Goal: Information Seeking & Learning: Learn about a topic

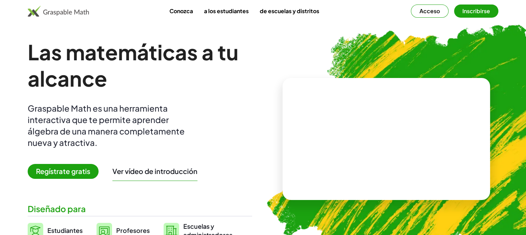
click at [82, 168] on font "Regístrate gratis" at bounding box center [63, 170] width 54 height 9
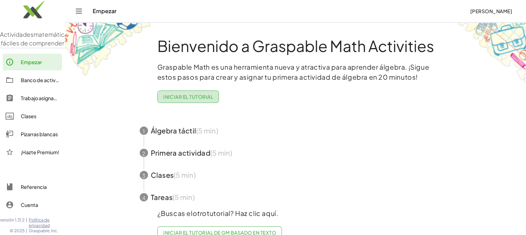
click at [208, 100] on button "Iniciar el tutorial" at bounding box center [188, 96] width 62 height 12
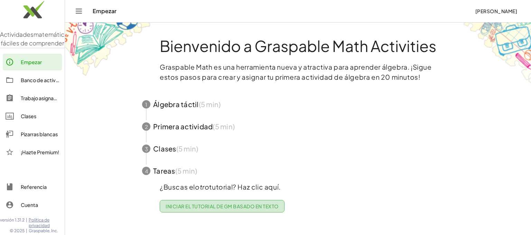
click at [233, 206] on font "Iniciar el tutorial de GM basado en texto" at bounding box center [222, 206] width 113 height 6
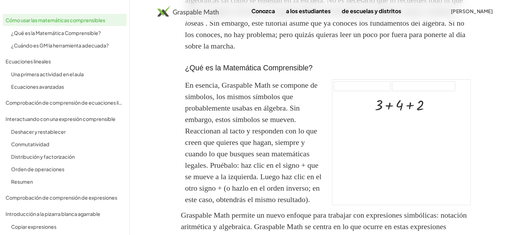
scroll to position [173, 0]
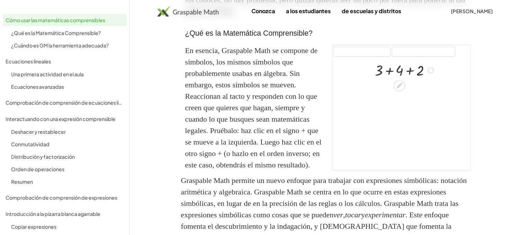
click at [388, 71] on div at bounding box center [406, 69] width 68 height 19
click at [399, 90] on div at bounding box center [406, 88] width 68 height 19
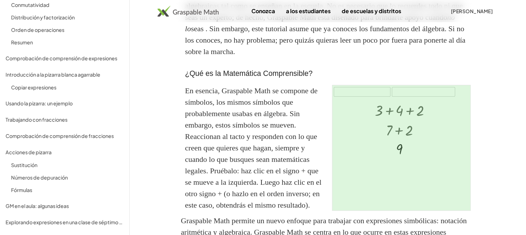
scroll to position [138, 0]
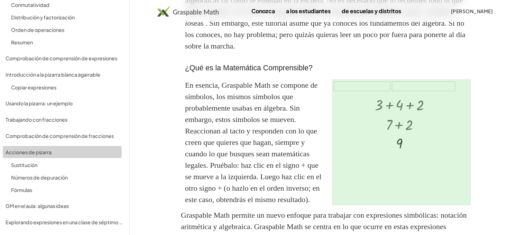
click at [36, 151] on font "Acciones de pizarra" at bounding box center [29, 152] width 46 height 6
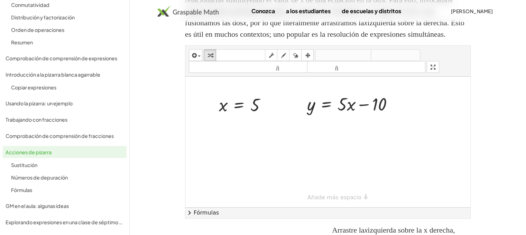
scroll to position [177, 0]
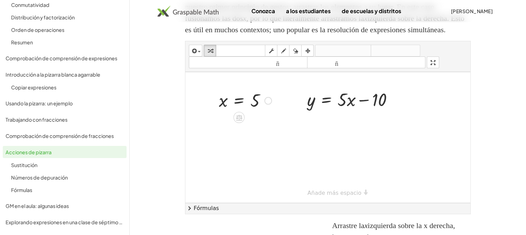
click at [241, 111] on div at bounding box center [245, 100] width 59 height 23
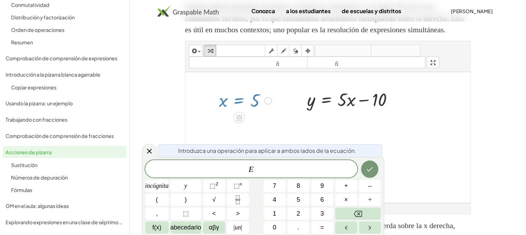
click at [459, 135] on div at bounding box center [327, 137] width 285 height 130
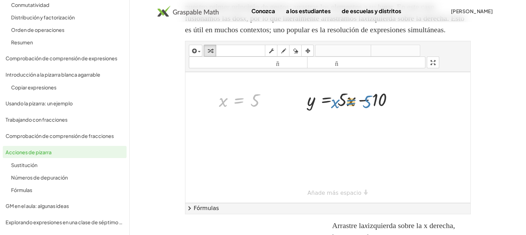
drag, startPoint x: 236, startPoint y: 122, endPoint x: 349, endPoint y: 123, distance: 112.4
drag, startPoint x: 256, startPoint y: 121, endPoint x: 357, endPoint y: 118, distance: 101.4
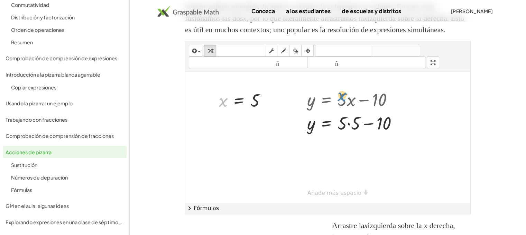
drag, startPoint x: 222, startPoint y: 123, endPoint x: 341, endPoint y: 118, distance: 118.4
drag, startPoint x: 225, startPoint y: 126, endPoint x: 354, endPoint y: 125, distance: 128.7
drag, startPoint x: 254, startPoint y: 128, endPoint x: 309, endPoint y: 129, distance: 55.0
click at [309, 129] on div "5 x = 5 y = + · 5 · x − 10 y = + · 5 · − 10 5" at bounding box center [327, 137] width 285 height 130
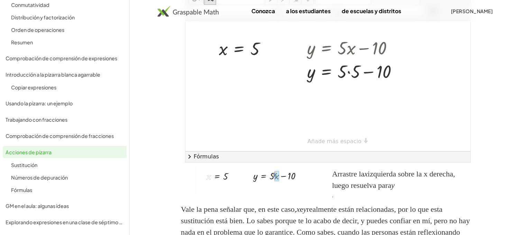
scroll to position [211, 0]
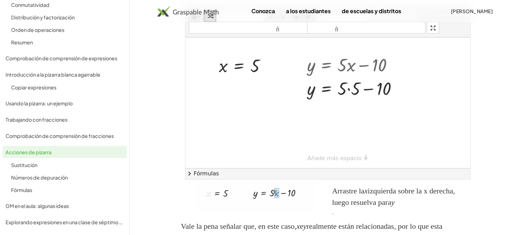
drag, startPoint x: 351, startPoint y: 91, endPoint x: 275, endPoint y: 89, distance: 76.1
click at [284, 79] on div "x = 5 y = + · 5 · x − 10 y = + · 5 · − 10 5" at bounding box center [327, 102] width 285 height 130
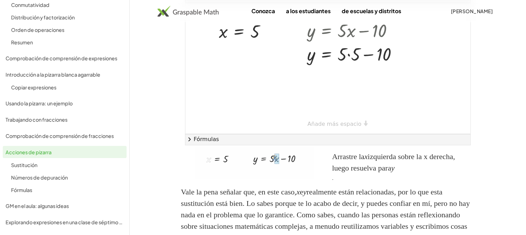
scroll to position [246, 0]
click at [304, 185] on div at bounding box center [254, 165] width 147 height 39
click at [374, 173] on div "Arrastre la x izquierda sobre la x derecha, luego resuelva para y" at bounding box center [401, 161] width 139 height 23
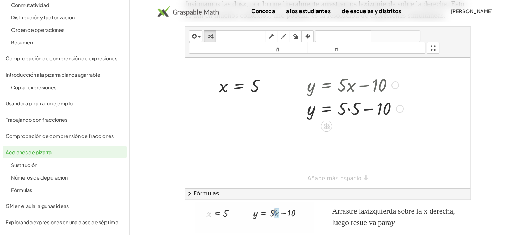
scroll to position [211, 0]
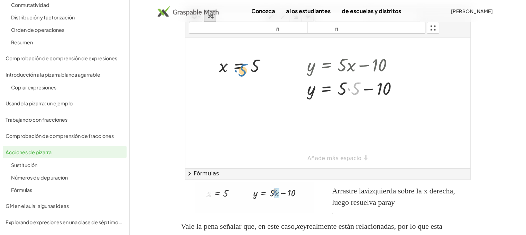
drag, startPoint x: 356, startPoint y: 110, endPoint x: 263, endPoint y: 91, distance: 95.0
click at [257, 92] on div "x = 5 y = + · 5 · x − 10 · 5 y = + · 5 · − 10 5" at bounding box center [327, 102] width 285 height 130
click at [402, 92] on div at bounding box center [400, 89] width 8 height 8
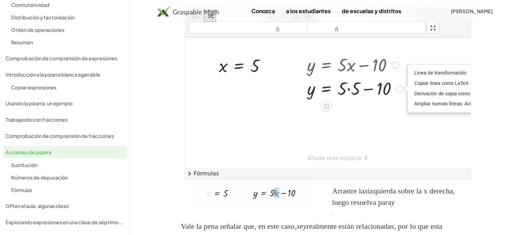
drag, startPoint x: 398, startPoint y: 108, endPoint x: 399, endPoint y: 98, distance: 10.0
click at [327, 65] on div "y = + · 5 · x − 10 y = + · 5 · − 10 5 Línea de transformación Copiar línea como…" at bounding box center [327, 65] width 0 height 0
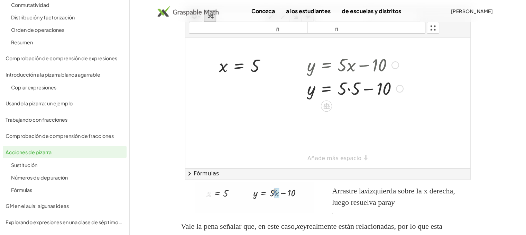
click at [399, 92] on div "Línea de transformación Copiar línea como LaTeX Derivación de copia como LaTeX …" at bounding box center [400, 89] width 8 height 8
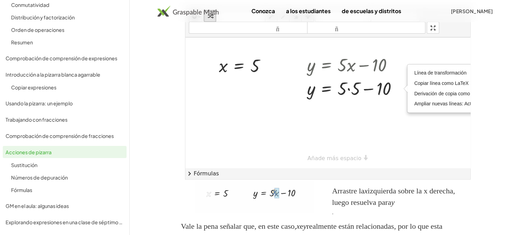
drag, startPoint x: 399, startPoint y: 108, endPoint x: 411, endPoint y: 137, distance: 30.8
click at [411, 137] on div at bounding box center [327, 102] width 285 height 130
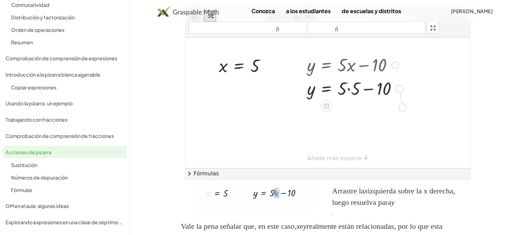
drag, startPoint x: 400, startPoint y: 111, endPoint x: 405, endPoint y: 130, distance: 19.9
click at [405, 130] on div "x = 5 y = + · 5 · x − 10 y = + · 5 · − 10 5 Línea de transformación Copiar líne…" at bounding box center [327, 102] width 285 height 130
drag, startPoint x: 394, startPoint y: 126, endPoint x: 404, endPoint y: 141, distance: 18.6
click at [404, 141] on div "x = 5 y = + · 5 · x − 10 y = + · 5 · − 10 5 Línea de transformación Copiar líne…" at bounding box center [327, 102] width 285 height 130
drag, startPoint x: 357, startPoint y: 117, endPoint x: 340, endPoint y: 138, distance: 26.6
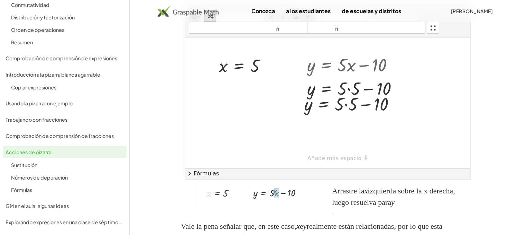
drag, startPoint x: 394, startPoint y: 126, endPoint x: 385, endPoint y: 122, distance: 10.3
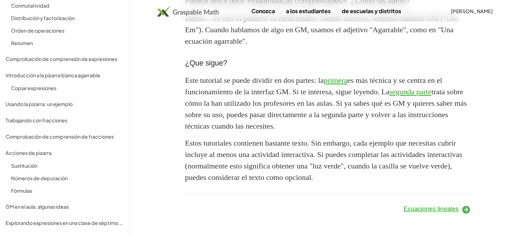
scroll to position [139, 0]
click at [469, 208] on icon at bounding box center [465, 208] width 9 height 9
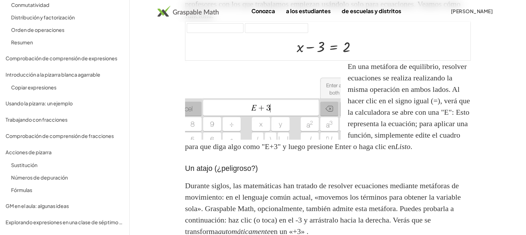
scroll to position [73, 0]
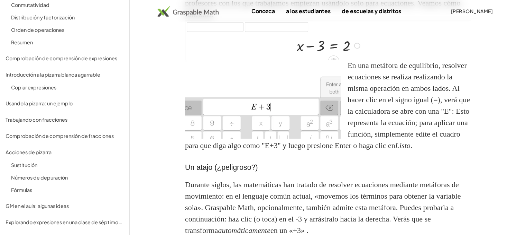
click at [335, 46] on div at bounding box center [329, 44] width 73 height 19
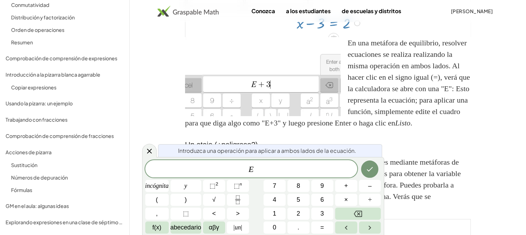
scroll to position [108, 0]
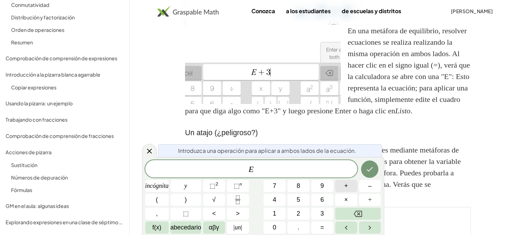
click at [350, 187] on button "+" at bounding box center [346, 186] width 22 height 12
click at [321, 214] on font "3" at bounding box center [322, 213] width 3 height 7
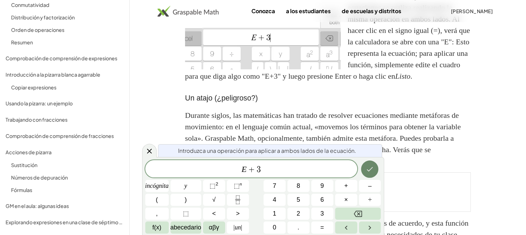
click at [372, 171] on icon "Hecho" at bounding box center [370, 169] width 8 height 8
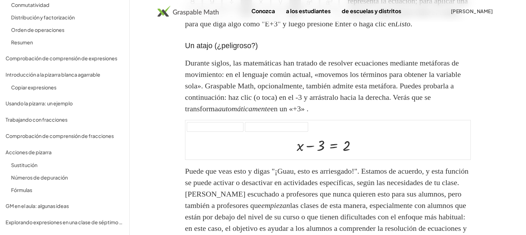
scroll to position [231, 0]
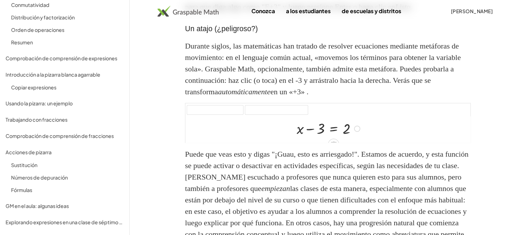
click at [320, 137] on div at bounding box center [329, 127] width 73 height 19
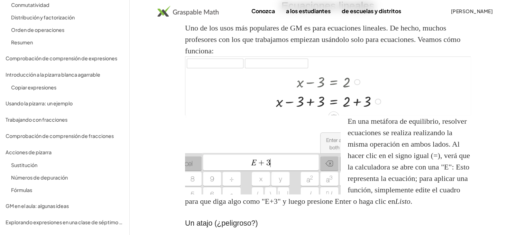
scroll to position [23, 0]
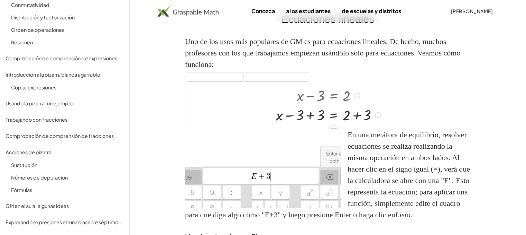
click at [310, 115] on div at bounding box center [330, 113] width 114 height 19
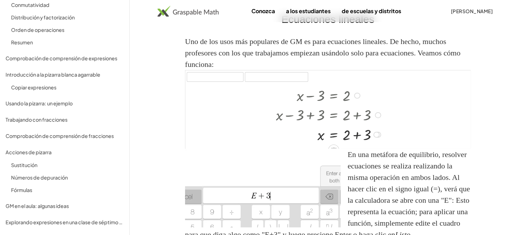
click at [356, 136] on div at bounding box center [330, 133] width 114 height 19
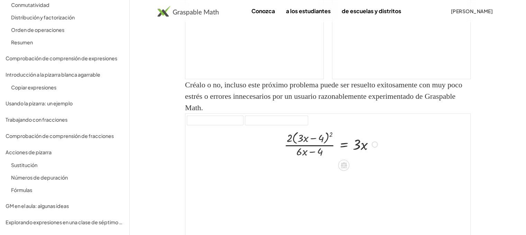
scroll to position [784, 0]
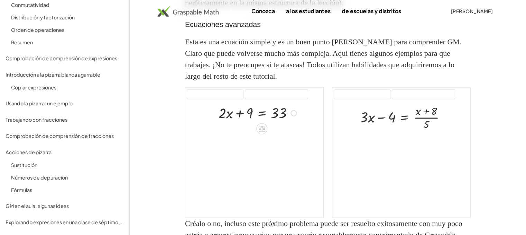
click at [260, 122] on div at bounding box center [258, 111] width 87 height 19
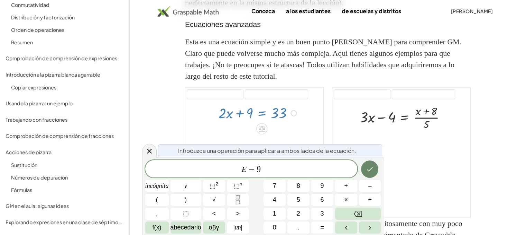
click at [367, 170] on icon "Hecho" at bounding box center [370, 169] width 8 height 8
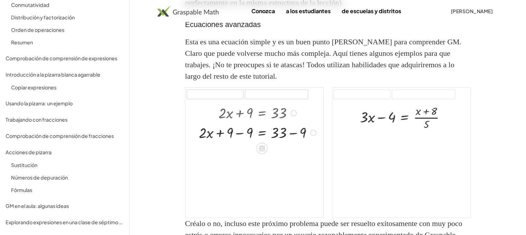
click at [242, 141] on div at bounding box center [258, 131] width 127 height 19
click at [293, 161] on div at bounding box center [258, 150] width 127 height 19
click at [261, 181] on div at bounding box center [258, 170] width 127 height 19
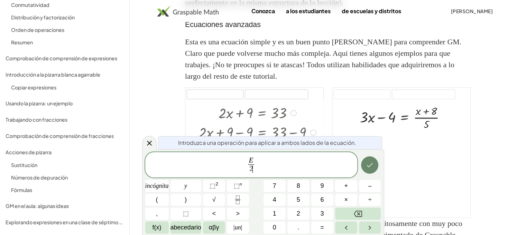
click at [373, 165] on icon "Hecho" at bounding box center [370, 165] width 8 height 8
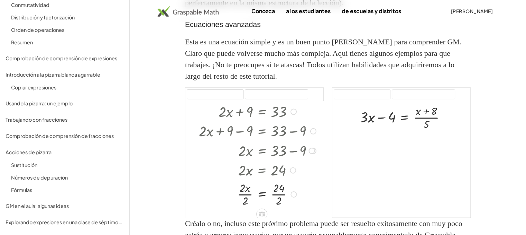
scroll to position [8, 0]
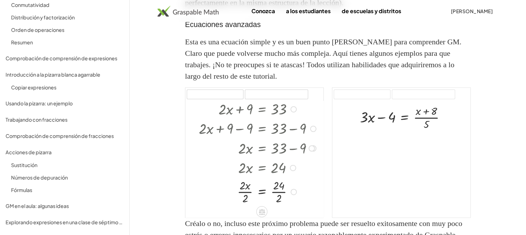
click at [276, 205] on div at bounding box center [258, 191] width 127 height 28
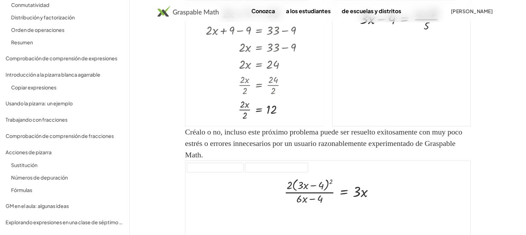
scroll to position [923, 0]
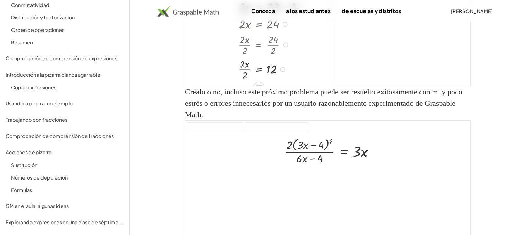
click at [246, 81] on div at bounding box center [257, 68] width 110 height 25
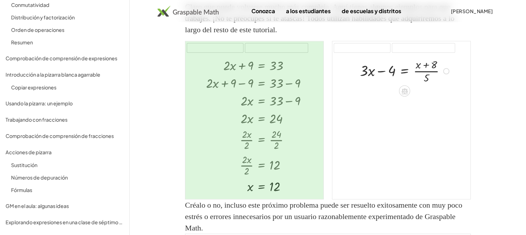
scroll to position [819, 0]
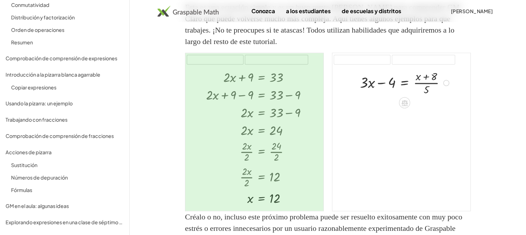
click at [412, 96] on div at bounding box center [406, 82] width 98 height 28
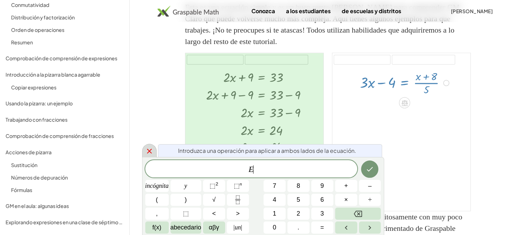
click at [148, 154] on icon at bounding box center [149, 151] width 8 height 8
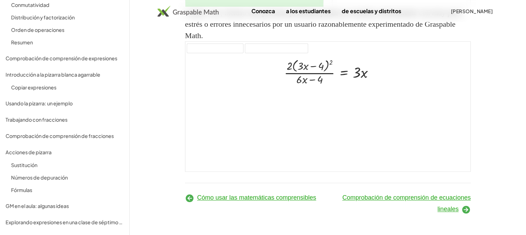
scroll to position [1056, 0]
click at [330, 60] on div at bounding box center [332, 71] width 102 height 30
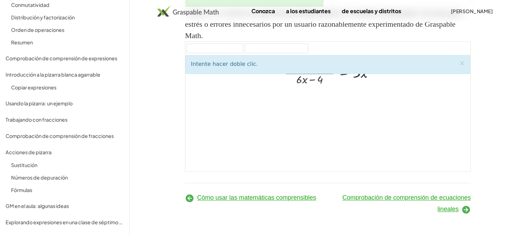
click at [328, 99] on div at bounding box center [327, 113] width 285 height 116
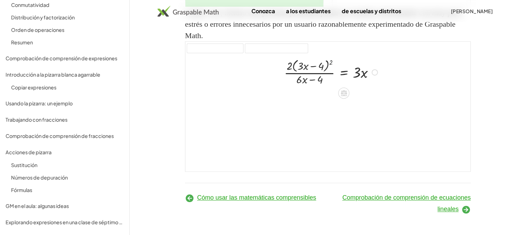
click at [331, 62] on div at bounding box center [332, 71] width 102 height 30
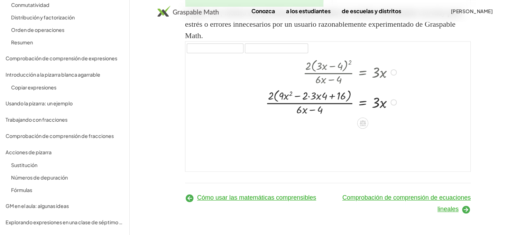
click at [309, 94] on div at bounding box center [332, 101] width 140 height 30
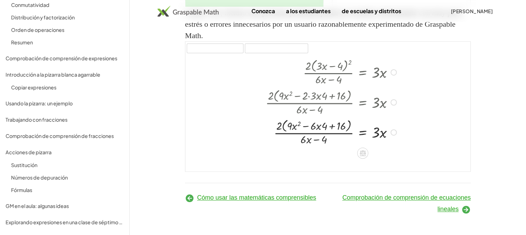
click at [319, 128] on div at bounding box center [332, 132] width 140 height 30
click at [318, 125] on div at bounding box center [332, 132] width 140 height 30
drag, startPoint x: 323, startPoint y: 125, endPoint x: 313, endPoint y: 124, distance: 10.1
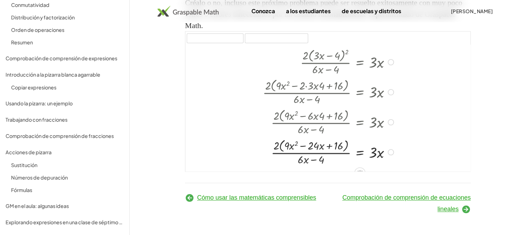
click at [320, 96] on div at bounding box center [329, 91] width 140 height 30
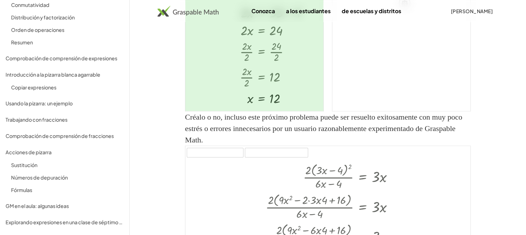
scroll to position [917, 0]
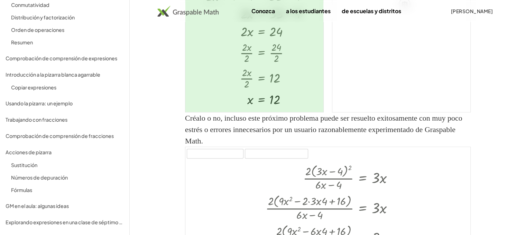
click at [466, 13] on font "[PERSON_NAME]" at bounding box center [472, 11] width 42 height 6
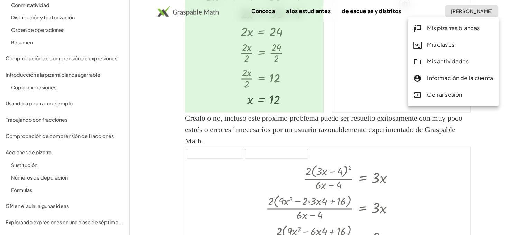
click at [446, 31] on font "Mis pizarras blancas" at bounding box center [453, 27] width 53 height 7
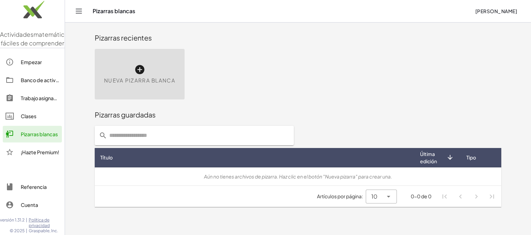
click at [140, 68] on icon at bounding box center [139, 69] width 11 height 11
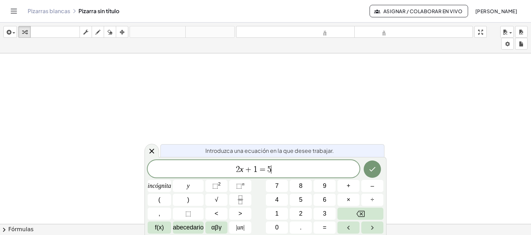
click at [296, 173] on span "2 x + 1 = 5 ​" at bounding box center [254, 169] width 212 height 10
click at [357, 213] on icon "Retroceso" at bounding box center [361, 213] width 8 height 6
click at [356, 216] on button "Retroceso" at bounding box center [361, 213] width 46 height 12
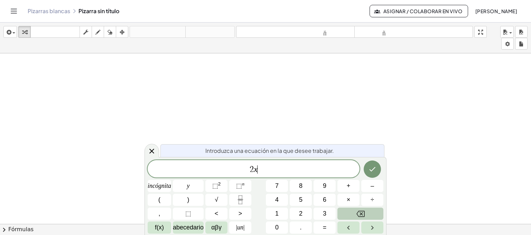
click at [356, 216] on button "Retroceso" at bounding box center [361, 213] width 46 height 12
click at [169, 187] on font "incógnita" at bounding box center [160, 185] width 24 height 7
click at [219, 183] on font "2" at bounding box center [219, 183] width 3 height 5
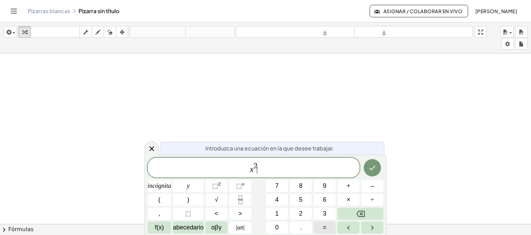
click at [322, 225] on button "=" at bounding box center [325, 227] width 22 height 12
click at [278, 200] on font "4" at bounding box center [276, 199] width 3 height 7
click at [188, 230] on font "abecedario" at bounding box center [188, 226] width 31 height 7
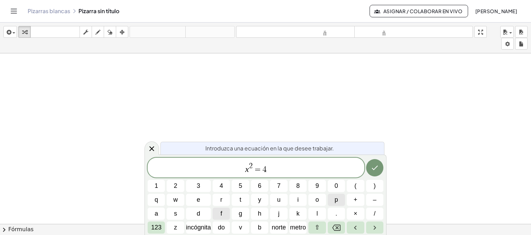
click at [336, 199] on span "p" at bounding box center [336, 199] width 3 height 9
click at [333, 228] on icon "Retroceso" at bounding box center [336, 227] width 8 height 8
click at [373, 202] on span "–" at bounding box center [374, 199] width 3 height 9
click at [158, 187] on button "1" at bounding box center [156, 186] width 17 height 12
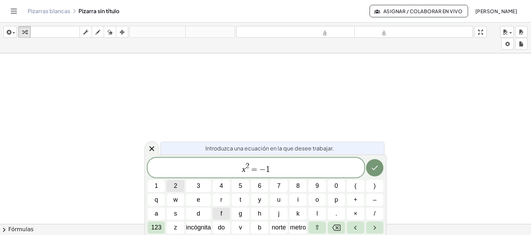
click at [174, 185] on span "2" at bounding box center [175, 185] width 3 height 9
click at [259, 197] on span "y" at bounding box center [259, 199] width 3 height 9
click at [379, 172] on button "Hecho" at bounding box center [374, 167] width 17 height 17
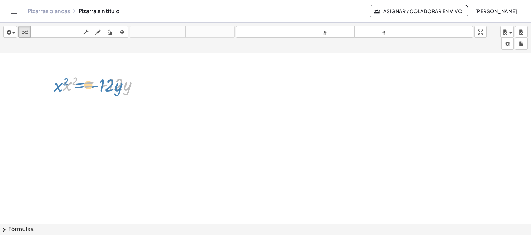
drag, startPoint x: 88, startPoint y: 85, endPoint x: 84, endPoint y: 88, distance: 5.0
click at [84, 88] on div at bounding box center [103, 84] width 88 height 24
drag, startPoint x: 116, startPoint y: 85, endPoint x: 82, endPoint y: 85, distance: 33.2
click at [82, 85] on div at bounding box center [103, 84] width 88 height 24
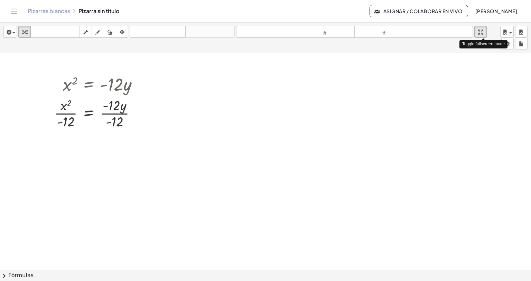
drag, startPoint x: 483, startPoint y: 29, endPoint x: 483, endPoint y: 77, distance: 48.1
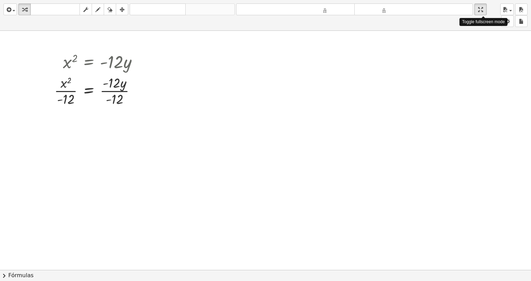
click at [483, 77] on div "insertar Seleccione uno: Expresión matemática Función Texto Vídeo de YouTube Gr…" at bounding box center [265, 140] width 531 height 281
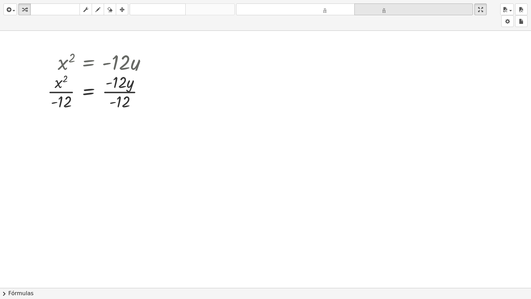
click at [473, 9] on button "tamaño_del_formato más grande" at bounding box center [414, 9] width 119 height 12
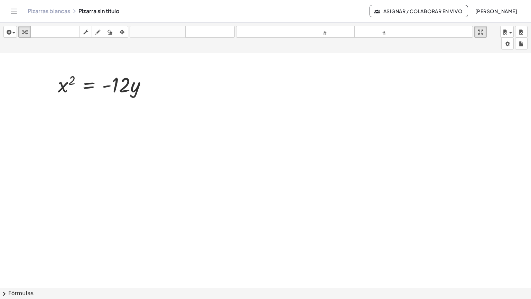
click at [486, 0] on html "Actividades matemáticas fáciles de comprender Empezar Banco de actividades Trab…" at bounding box center [265, 149] width 531 height 299
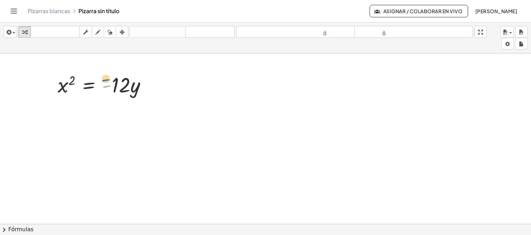
drag, startPoint x: 108, startPoint y: 87, endPoint x: 107, endPoint y: 81, distance: 6.3
click at [107, 81] on div at bounding box center [104, 84] width 101 height 28
drag, startPoint x: 128, startPoint y: 86, endPoint x: 128, endPoint y: 81, distance: 5.6
click at [128, 81] on div at bounding box center [104, 84] width 101 height 28
drag, startPoint x: 134, startPoint y: 86, endPoint x: 126, endPoint y: 84, distance: 8.6
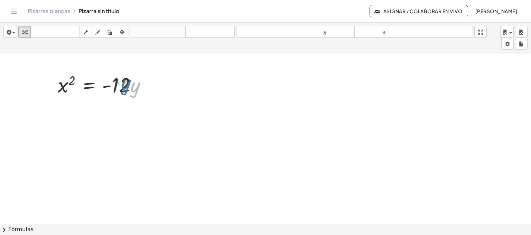
click at [126, 84] on div at bounding box center [104, 84] width 101 height 28
click at [125, 83] on div at bounding box center [104, 84] width 101 height 28
drag, startPoint x: 90, startPoint y: 82, endPoint x: 96, endPoint y: 79, distance: 6.2
click at [96, 79] on div at bounding box center [104, 84] width 101 height 28
drag, startPoint x: 107, startPoint y: 85, endPoint x: 75, endPoint y: 87, distance: 31.5
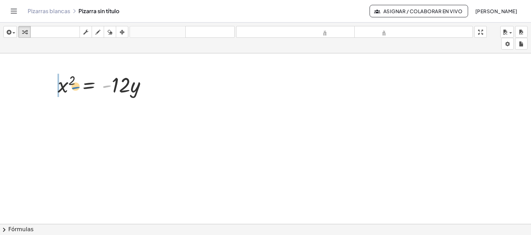
click at [75, 87] on div at bounding box center [104, 84] width 101 height 28
drag, startPoint x: 126, startPoint y: 88, endPoint x: 75, endPoint y: 89, distance: 50.9
click at [75, 89] on div at bounding box center [104, 84] width 101 height 28
click at [90, 86] on div at bounding box center [104, 84] width 101 height 28
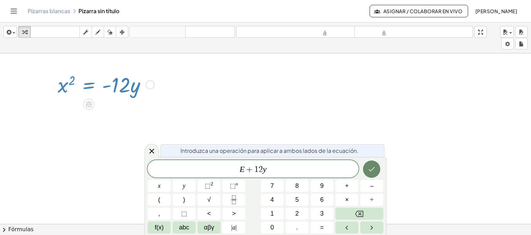
click at [369, 167] on icon "Hecho" at bounding box center [372, 169] width 8 height 8
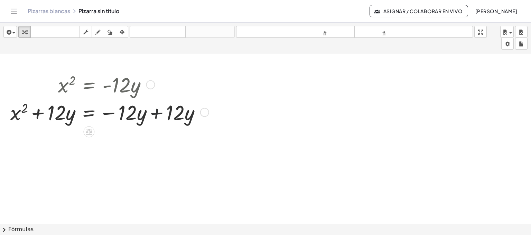
click at [155, 111] on div at bounding box center [108, 112] width 203 height 28
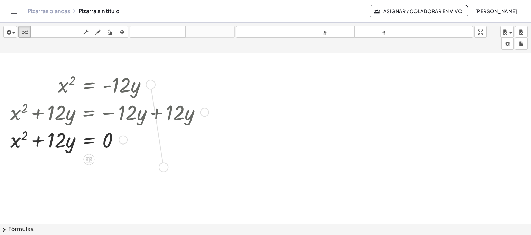
drag, startPoint x: 151, startPoint y: 82, endPoint x: 164, endPoint y: 166, distance: 84.7
click at [164, 166] on div "x 2 = · - 12 · y + x 2 + · 12 · y = − · 12 · y + · 12 · y x 2 = + + · 12 · y 0" at bounding box center [265, 228] width 531 height 350
click at [133, 170] on div at bounding box center [113, 163] width 101 height 28
click at [167, 28] on icon "deshacer" at bounding box center [157, 32] width 53 height 8
click at [26, 31] on icon "button" at bounding box center [24, 32] width 5 height 8
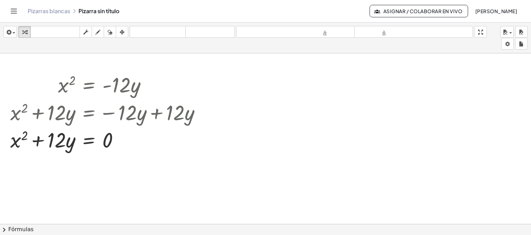
click at [63, 169] on div at bounding box center [265, 228] width 531 height 350
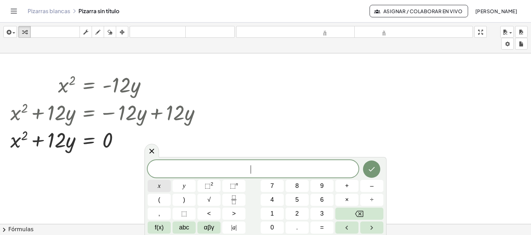
click at [156, 186] on button "x" at bounding box center [159, 186] width 23 height 12
click at [211, 187] on span "⬚ 2" at bounding box center [209, 185] width 9 height 9
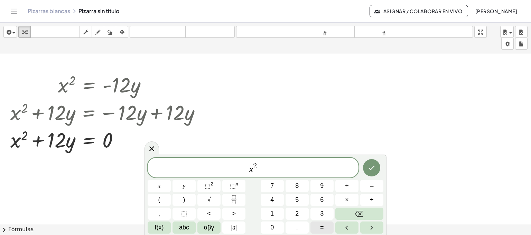
click at [326, 226] on button "=" at bounding box center [322, 227] width 23 height 12
click at [364, 212] on button "Backspace" at bounding box center [360, 213] width 48 height 12
click at [373, 186] on span "–" at bounding box center [371, 185] width 3 height 9
click at [186, 225] on span "abc" at bounding box center [184, 226] width 10 height 9
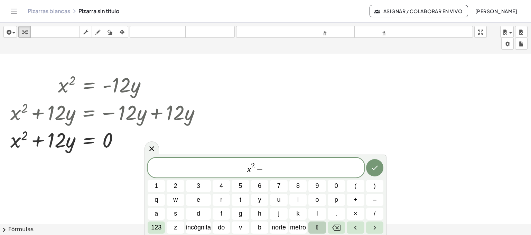
click at [317, 225] on font "⇧" at bounding box center [317, 226] width 5 height 7
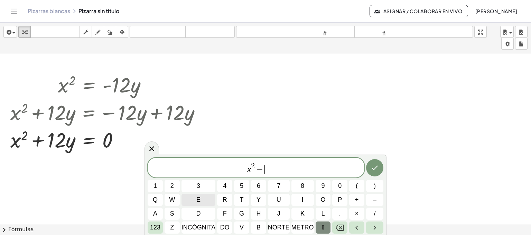
click at [200, 201] on span "e" at bounding box center [198, 199] width 4 height 9
click at [256, 200] on button "y" at bounding box center [258, 199] width 15 height 12
click at [343, 228] on icon "Retroceso" at bounding box center [340, 227] width 8 height 8
click at [321, 225] on button "⇧" at bounding box center [323, 227] width 15 height 12
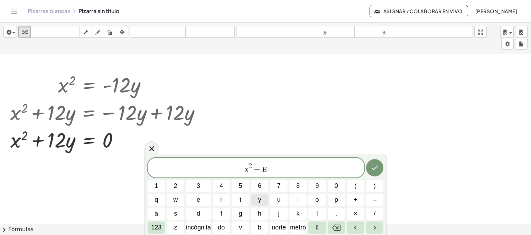
click at [259, 200] on span "y" at bounding box center [259, 199] width 3 height 9
click at [162, 227] on button "123" at bounding box center [156, 227] width 17 height 12
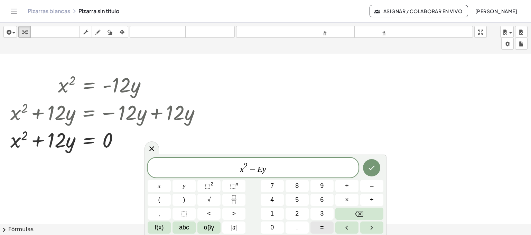
click at [324, 227] on button "=" at bounding box center [322, 227] width 23 height 12
click at [273, 227] on span "0" at bounding box center [272, 226] width 3 height 9
click at [249, 169] on span "−" at bounding box center [246, 169] width 10 height 8
click at [364, 171] on div at bounding box center [371, 167] width 23 height 20
click at [373, 171] on icon "Hecho" at bounding box center [372, 167] width 8 height 8
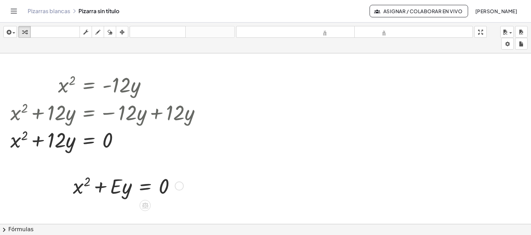
click at [109, 182] on div at bounding box center [127, 185] width 115 height 28
click at [177, 190] on div at bounding box center [127, 185] width 115 height 28
drag, startPoint x: 180, startPoint y: 187, endPoint x: 179, endPoint y: 183, distance: 4.3
click at [179, 183] on div at bounding box center [179, 185] width 9 height 9
drag, startPoint x: 121, startPoint y: 90, endPoint x: 114, endPoint y: 146, distance: 56.9
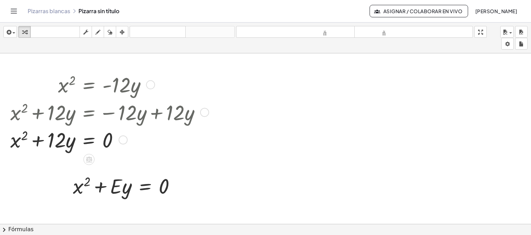
click at [89, 85] on div "x 2 = · - 12 · y + x 2 + · 12 · y = − · 12 · y + · 12 · y x 2 = + + · 12 · y 0" at bounding box center [89, 85] width 0 height 0
drag, startPoint x: 152, startPoint y: 84, endPoint x: 166, endPoint y: 213, distance: 129.5
click at [166, 213] on div "x 2 = · - 12 · y + x 2 + · 12 · y = − · 12 · y + · 12 · y x 2 = + + · 12 · y 0 …" at bounding box center [265, 228] width 531 height 350
drag, startPoint x: 123, startPoint y: 184, endPoint x: 123, endPoint y: 177, distance: 7.3
click at [123, 177] on div at bounding box center [127, 185] width 115 height 28
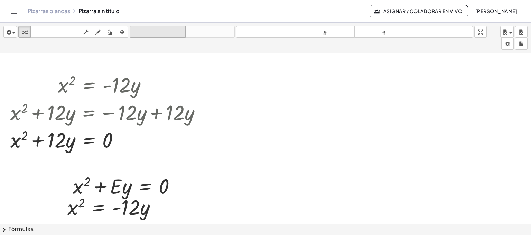
click at [161, 34] on font "deshacer" at bounding box center [157, 32] width 53 height 7
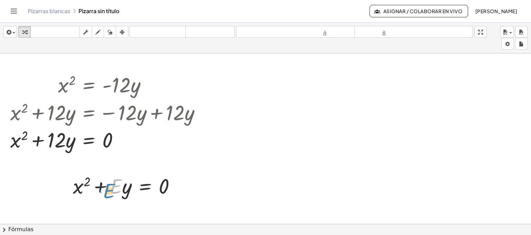
drag, startPoint x: 119, startPoint y: 184, endPoint x: 122, endPoint y: 191, distance: 8.2
click at [122, 191] on div at bounding box center [127, 185] width 115 height 28
click at [125, 36] on icon "button" at bounding box center [122, 32] width 5 height 8
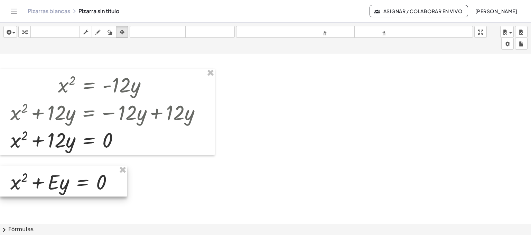
drag, startPoint x: 127, startPoint y: 196, endPoint x: 55, endPoint y: 194, distance: 72.4
click at [53, 193] on div at bounding box center [63, 180] width 127 height 31
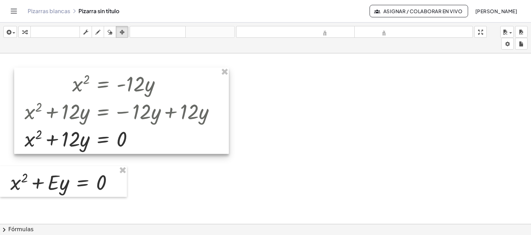
drag, startPoint x: 76, startPoint y: 144, endPoint x: 91, endPoint y: 143, distance: 14.2
click at [91, 143] on div at bounding box center [121, 110] width 215 height 86
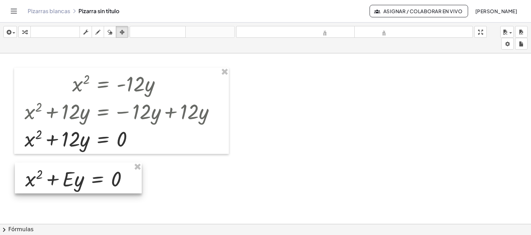
drag, startPoint x: 84, startPoint y: 176, endPoint x: 99, endPoint y: 173, distance: 15.3
click at [99, 173] on div at bounding box center [78, 177] width 127 height 31
click at [124, 32] on icon "button" at bounding box center [122, 32] width 5 height 8
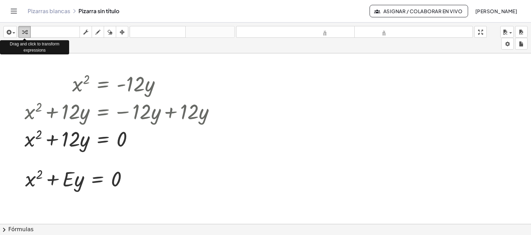
click at [22, 31] on icon "button" at bounding box center [24, 32] width 5 height 8
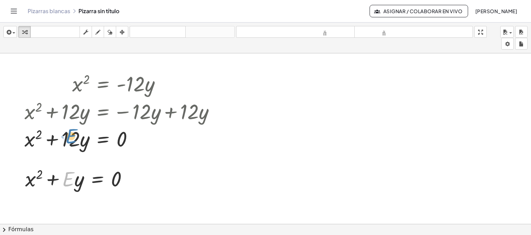
drag, startPoint x: 69, startPoint y: 181, endPoint x: 72, endPoint y: 138, distance: 43.0
drag, startPoint x: 73, startPoint y: 132, endPoint x: 69, endPoint y: 175, distance: 43.4
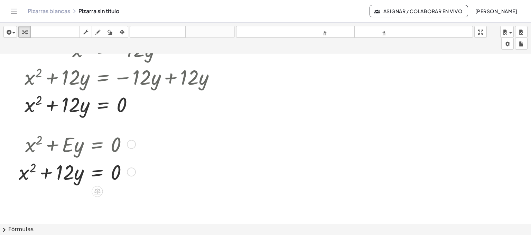
scroll to position [35, 0]
click at [92, 194] on div at bounding box center [265, 194] width 531 height 350
click at [22, 31] on icon "button" at bounding box center [24, 32] width 5 height 8
click at [43, 183] on div at bounding box center [75, 171] width 121 height 28
click at [56, 200] on div at bounding box center [265, 194] width 531 height 350
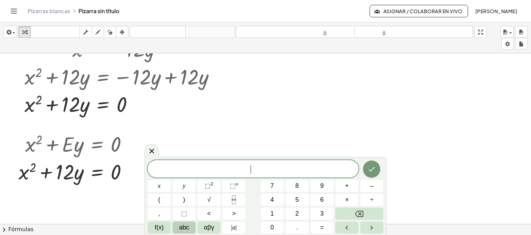
click at [193, 226] on button "abc" at bounding box center [184, 227] width 23 height 12
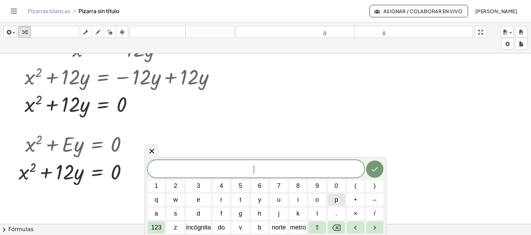
click at [331, 198] on button "p" at bounding box center [336, 199] width 17 height 12
click at [158, 227] on font "123" at bounding box center [156, 226] width 10 height 7
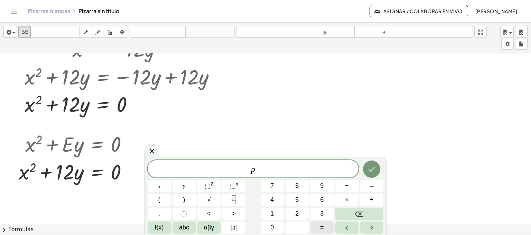
click at [324, 226] on button "=" at bounding box center [322, 227] width 23 height 12
click at [372, 189] on span "–" at bounding box center [371, 185] width 3 height 9
click at [183, 228] on span "abc" at bounding box center [184, 226] width 10 height 9
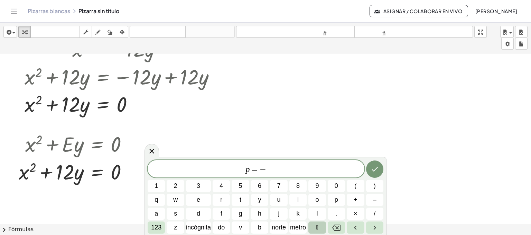
click at [318, 227] on font "⇧" at bounding box center [317, 226] width 5 height 7
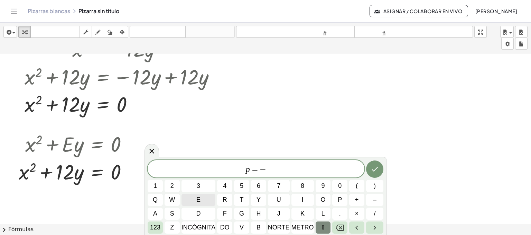
click at [199, 198] on span "e" at bounding box center [198, 199] width 4 height 9
click at [376, 216] on button "/" at bounding box center [374, 213] width 17 height 12
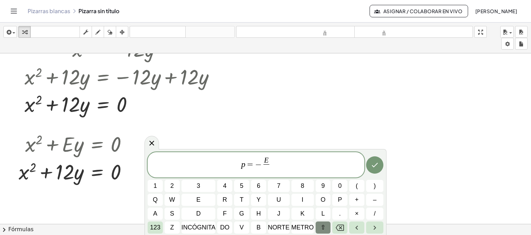
click at [323, 229] on font "⇧" at bounding box center [323, 226] width 5 height 7
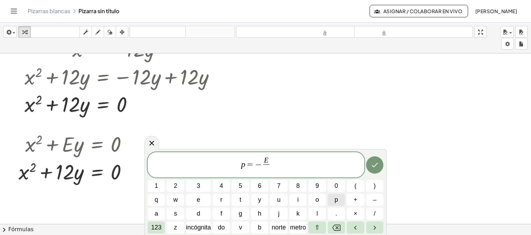
click at [336, 201] on span "p" at bounding box center [336, 199] width 3 height 9
click at [369, 166] on button "Hecho" at bounding box center [374, 164] width 17 height 17
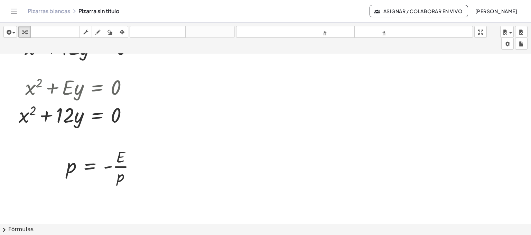
scroll to position [104, 0]
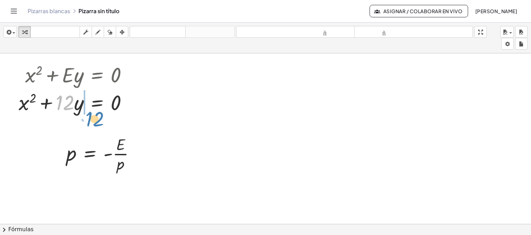
drag, startPoint x: 65, startPoint y: 107, endPoint x: 83, endPoint y: 117, distance: 20.9
click at [84, 118] on div "x 2 = · - 12 · y + x 2 + · 12 · y = − · 12 · y + · 12 · y x 2 = + + · 12 · y 0 …" at bounding box center [265, 124] width 531 height 350
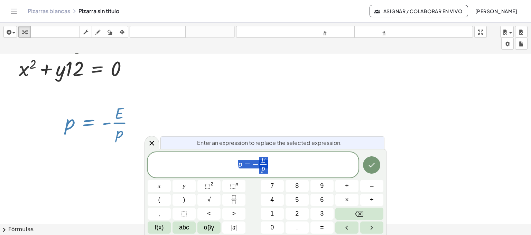
drag, startPoint x: 92, startPoint y: 154, endPoint x: 90, endPoint y: 125, distance: 29.5
click at [90, 125] on div at bounding box center [103, 119] width 81 height 41
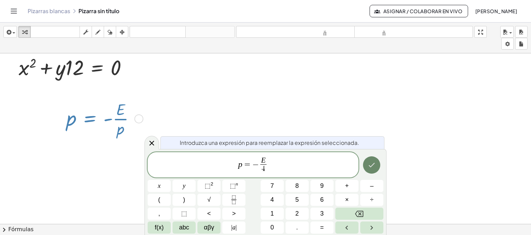
click at [370, 164] on icon "Hecho" at bounding box center [372, 165] width 8 height 8
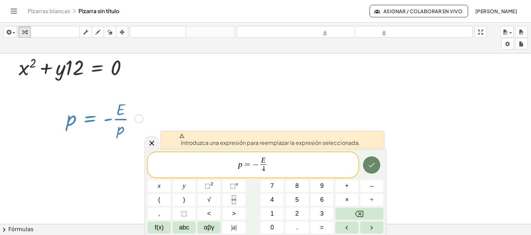
click at [369, 166] on icon "Hecho" at bounding box center [372, 165] width 8 height 8
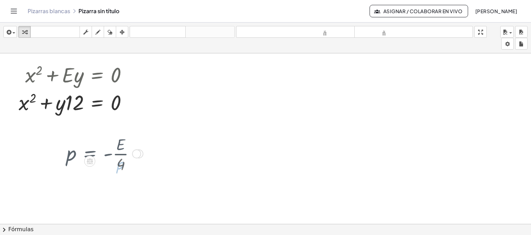
scroll to position [104, 0]
click at [89, 154] on div at bounding box center [103, 152] width 81 height 41
drag, startPoint x: 89, startPoint y: 154, endPoint x: 102, endPoint y: 150, distance: 13.6
click at [102, 150] on div at bounding box center [103, 152] width 81 height 41
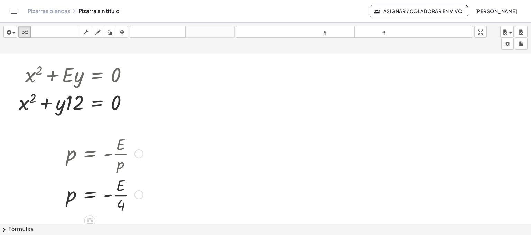
click at [136, 153] on div at bounding box center [139, 153] width 9 height 9
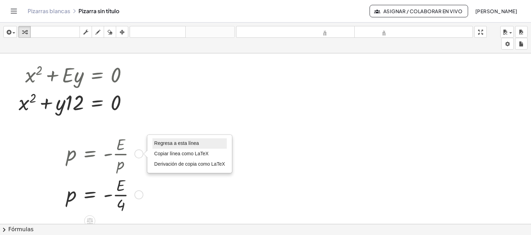
click at [167, 145] on font "Regresa a esta línea" at bounding box center [176, 143] width 45 height 6
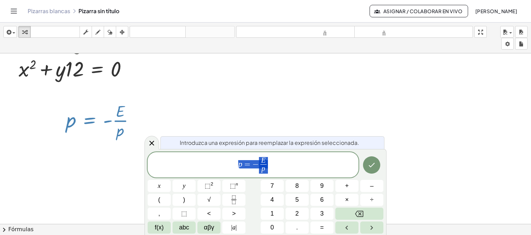
drag, startPoint x: 93, startPoint y: 154, endPoint x: 97, endPoint y: 162, distance: 9.4
click at [96, 163] on div "x 2 = · - 12 · y + x 2 + · 12 · y = − · 12 · y + · 12 · y x 2 = + + · 12 · y 0 …" at bounding box center [265, 91] width 531 height 350
click at [265, 173] on span "p = − E p ​" at bounding box center [253, 165] width 211 height 18
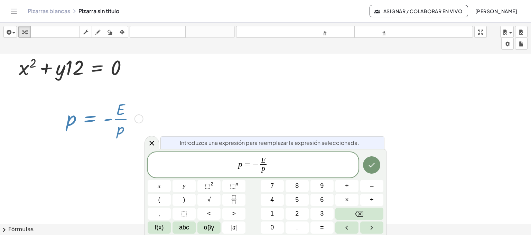
click at [266, 170] on span "p ​" at bounding box center [263, 168] width 6 height 9
click at [347, 213] on button "Backspace" at bounding box center [360, 213] width 48 height 12
click at [272, 202] on span "4" at bounding box center [272, 199] width 3 height 9
click at [376, 162] on button "Hecho" at bounding box center [371, 164] width 17 height 17
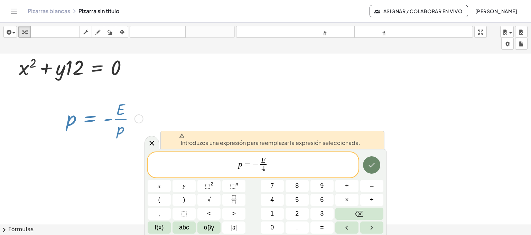
click at [372, 162] on icon "Hecho" at bounding box center [372, 165] width 8 height 8
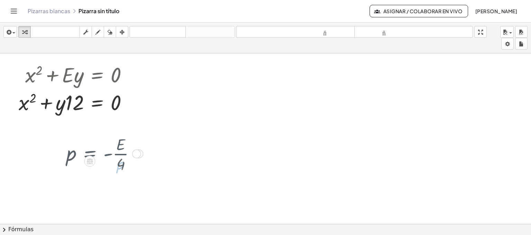
scroll to position [104, 0]
drag, startPoint x: 123, startPoint y: 205, endPoint x: 130, endPoint y: 198, distance: 9.1
click at [128, 200] on div at bounding box center [103, 193] width 81 height 41
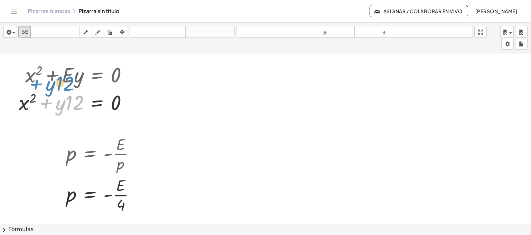
drag, startPoint x: 80, startPoint y: 101, endPoint x: 69, endPoint y: 82, distance: 22.3
click at [97, 75] on div "+ x 2 + · E · y = 0 + x 2 + · 12 · y = 0 · 12 + · y + x 2 + · · y = 0 12" at bounding box center [97, 75] width 0 height 0
drag, startPoint x: 74, startPoint y: 98, endPoint x: 126, endPoint y: 182, distance: 99.0
click at [125, 183] on div "x 2 = · - 12 · y + x 2 + · 12 · y = − · 12 · y + · 12 · y x 2 = + + · 12 · y 0 …" at bounding box center [265, 124] width 531 height 350
